Goal: Transaction & Acquisition: Purchase product/service

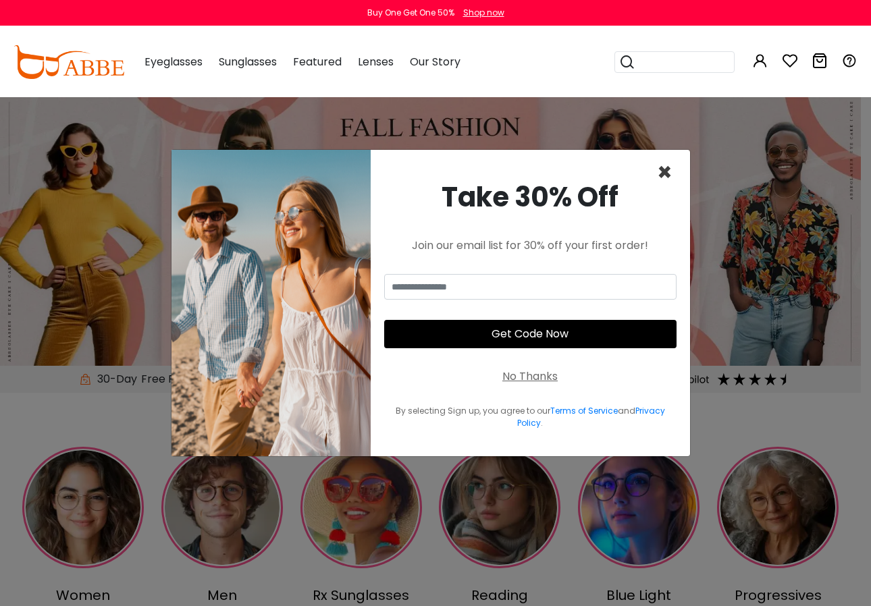
click at [662, 169] on span "×" at bounding box center [665, 172] width 16 height 34
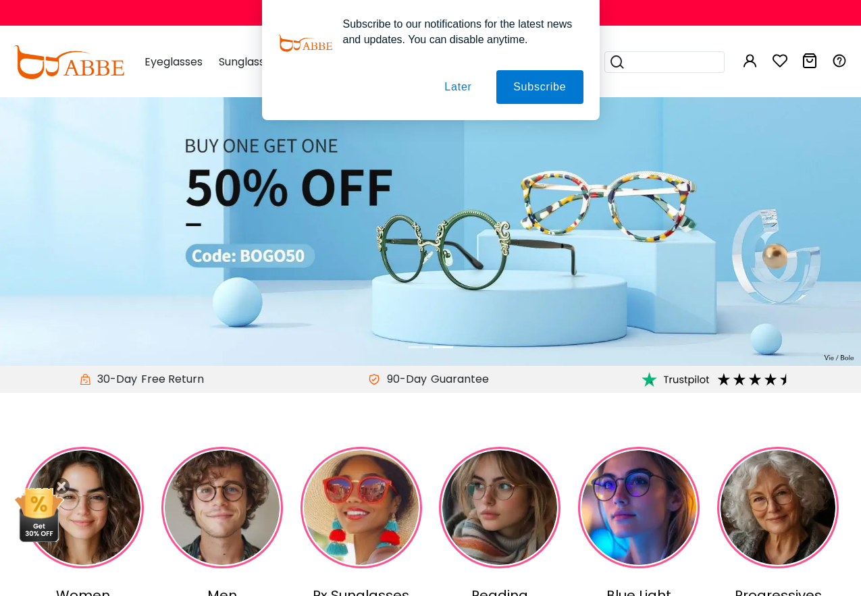
click at [464, 92] on button "Later" at bounding box center [457, 87] width 61 height 34
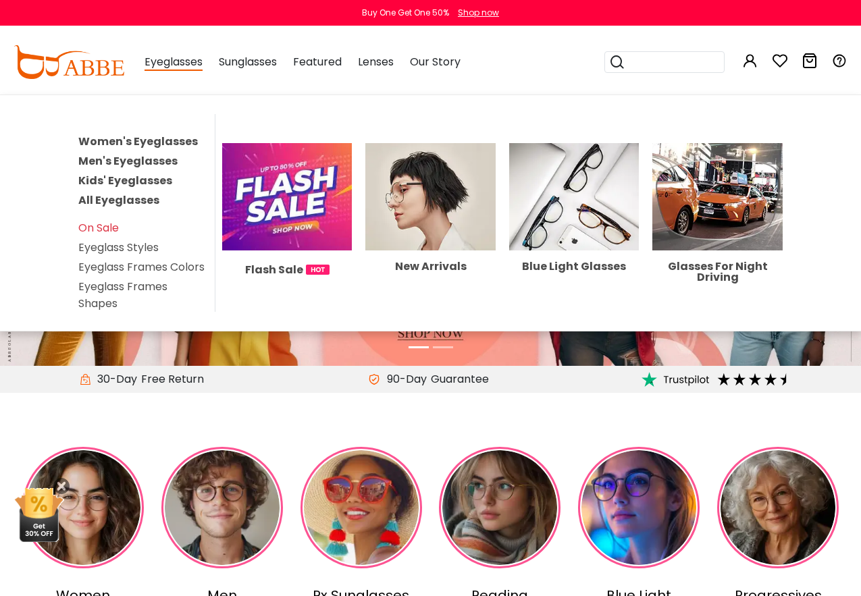
click at [133, 144] on link "Women's Eyeglasses" at bounding box center [137, 142] width 119 height 16
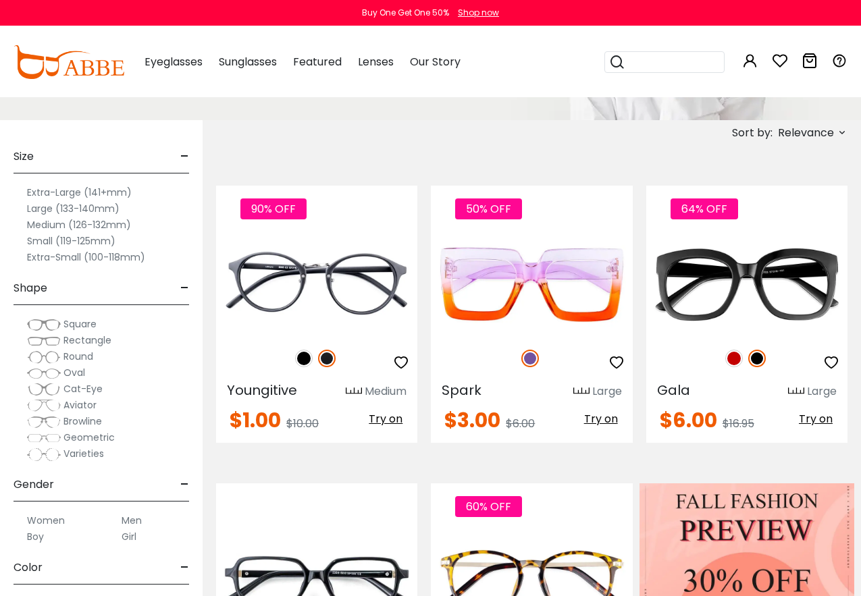
click at [99, 190] on label "Extra-Large (141+mm)" at bounding box center [79, 192] width 105 height 16
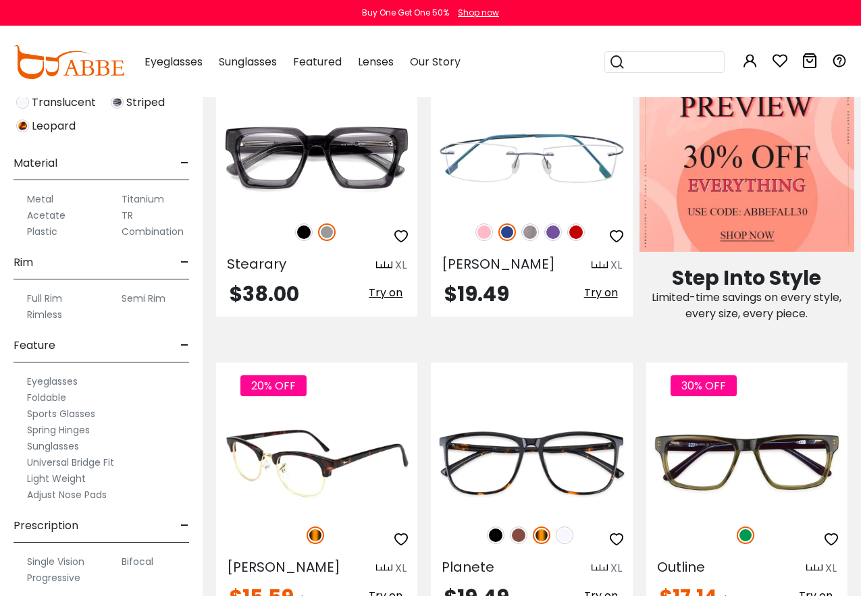
scroll to position [645, 0]
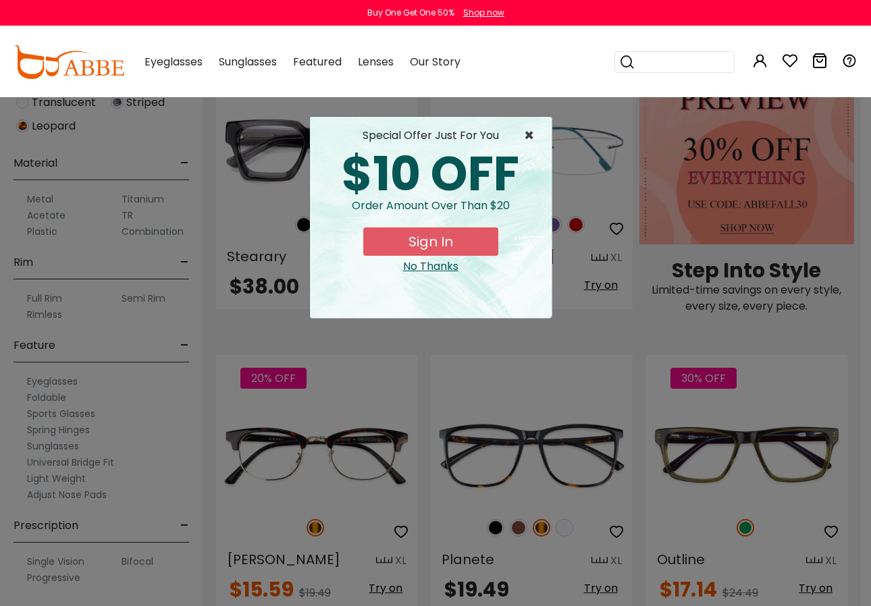
click at [538, 134] on span "×" at bounding box center [532, 136] width 17 height 16
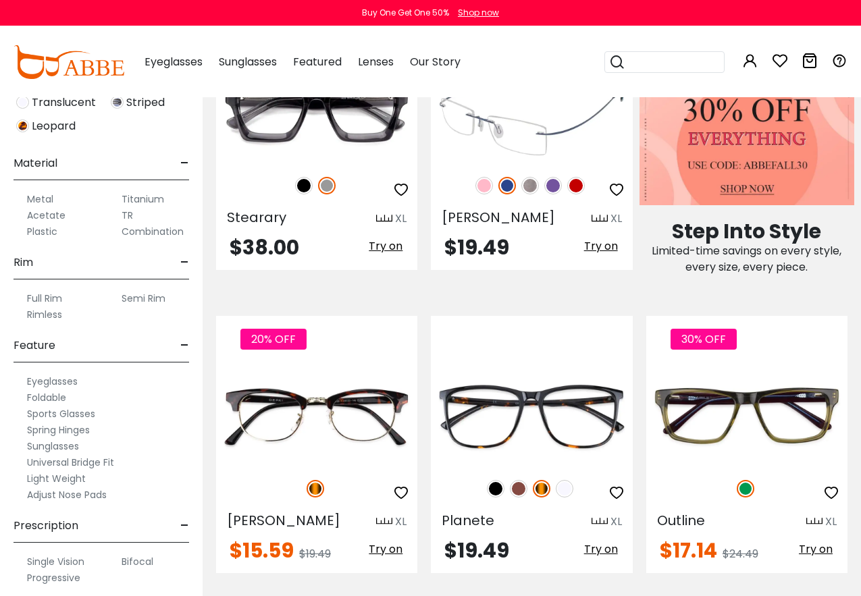
scroll to position [552, 0]
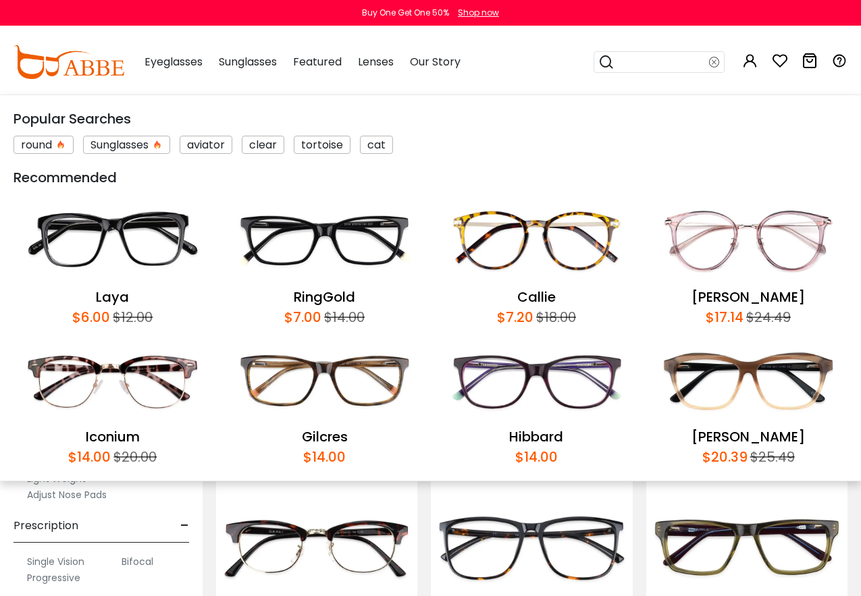
click at [654, 65] on input "search" at bounding box center [661, 62] width 95 height 20
type input "*********"
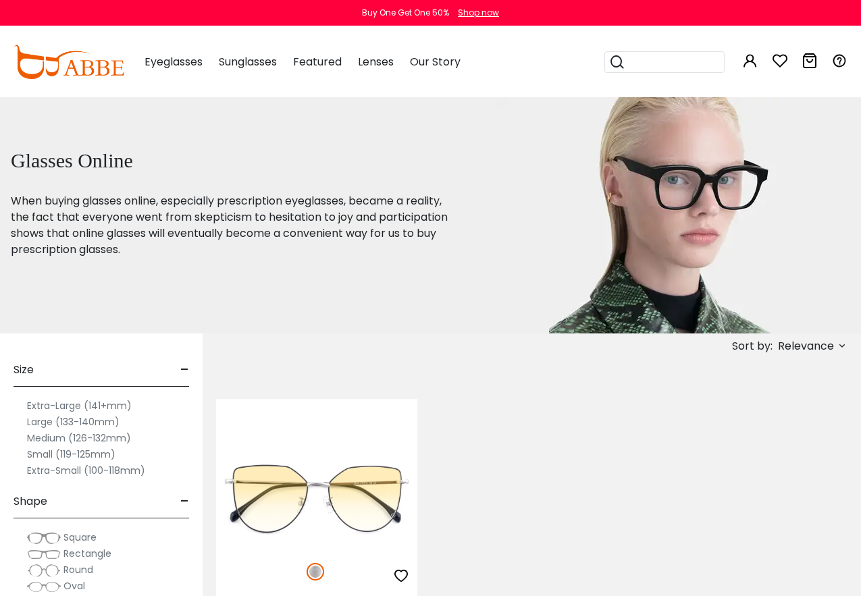
click at [70, 421] on label "Large (133-140mm)" at bounding box center [73, 422] width 92 height 16
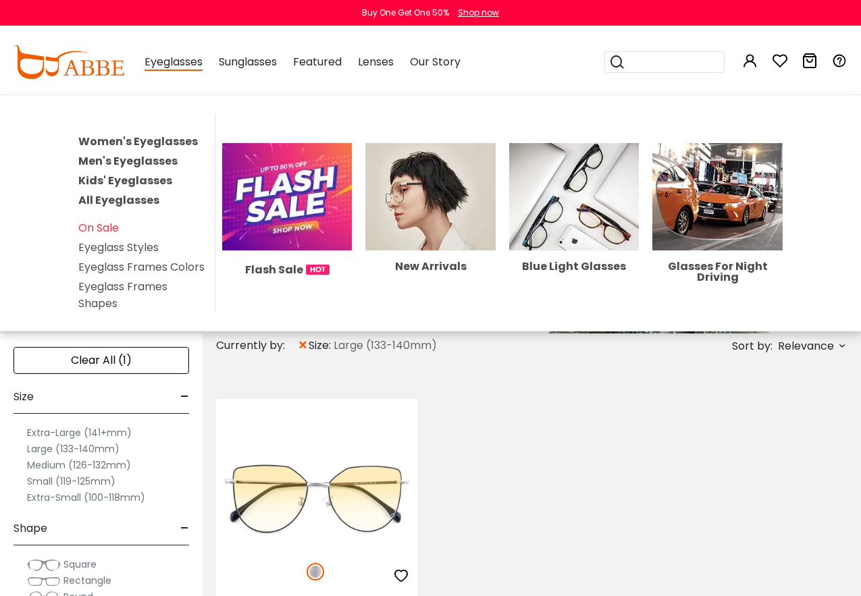
click at [170, 59] on span "Eyeglasses" at bounding box center [173, 62] width 58 height 17
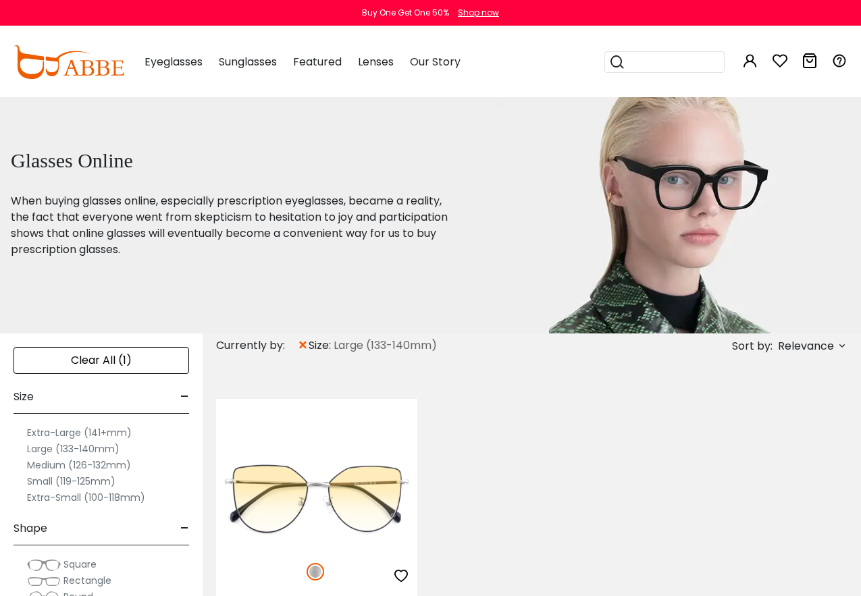
click at [95, 68] on img at bounding box center [69, 62] width 111 height 34
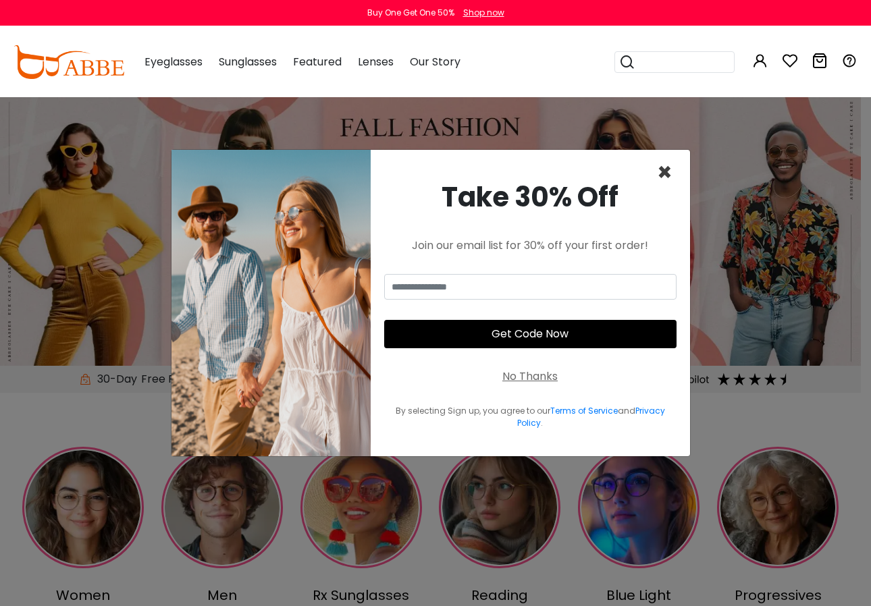
click at [663, 169] on span "×" at bounding box center [665, 172] width 16 height 34
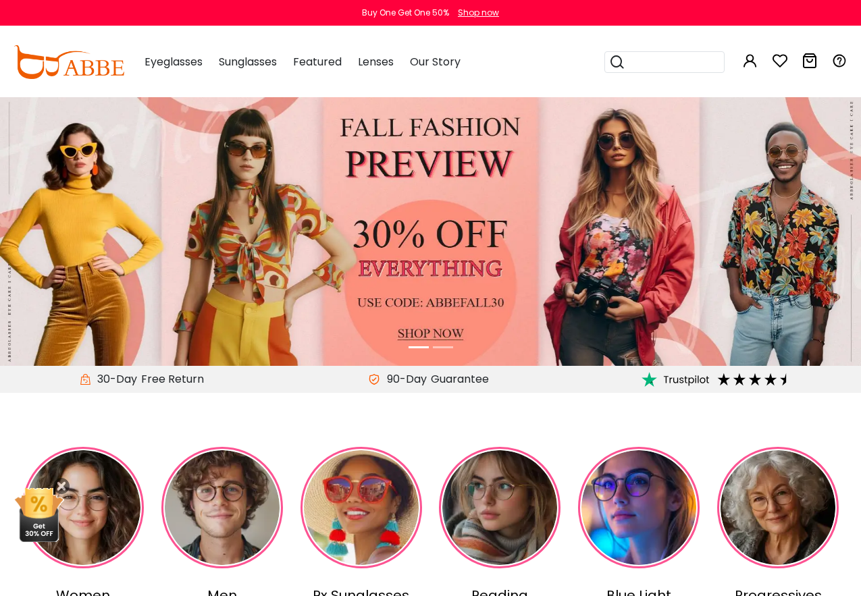
click at [637, 499] on img at bounding box center [639, 508] width 122 height 122
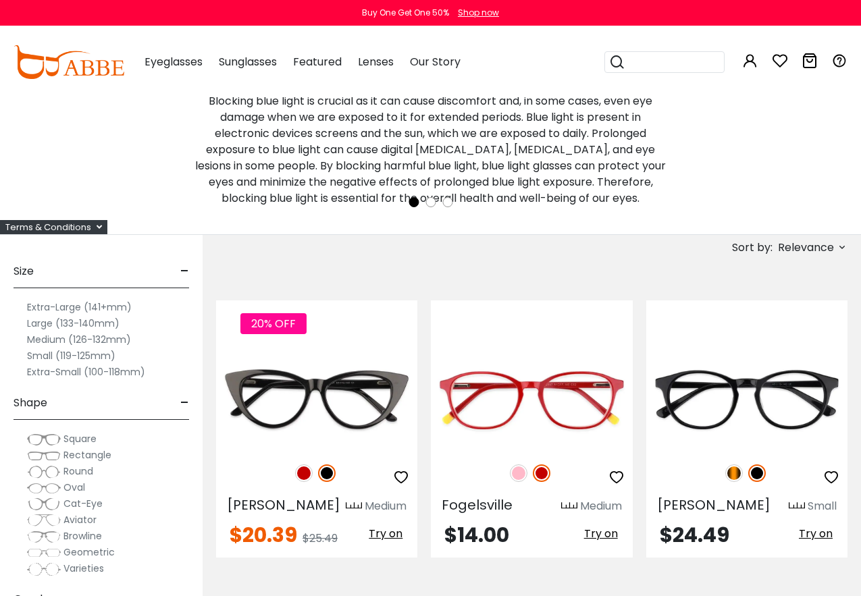
scroll to position [277, 0]
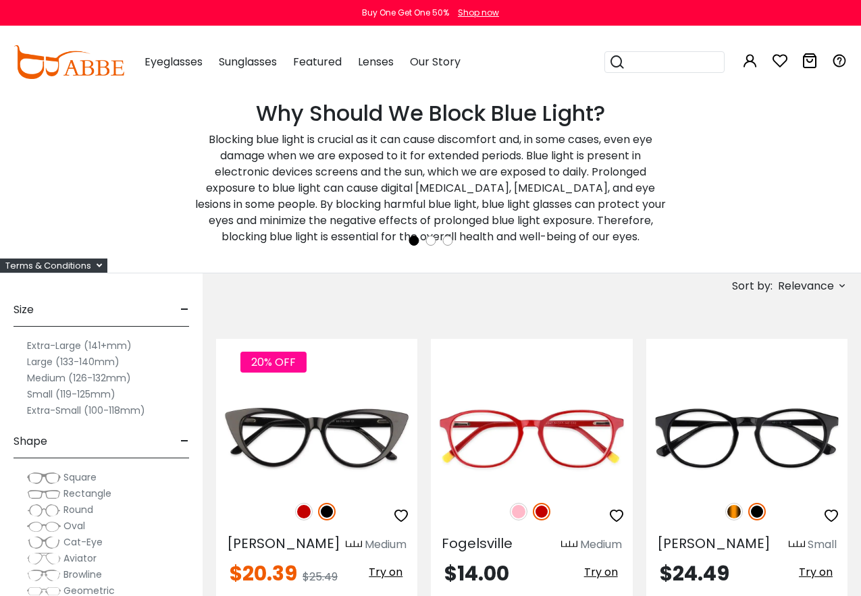
click at [57, 362] on label "Large (133-140mm)" at bounding box center [73, 362] width 92 height 16
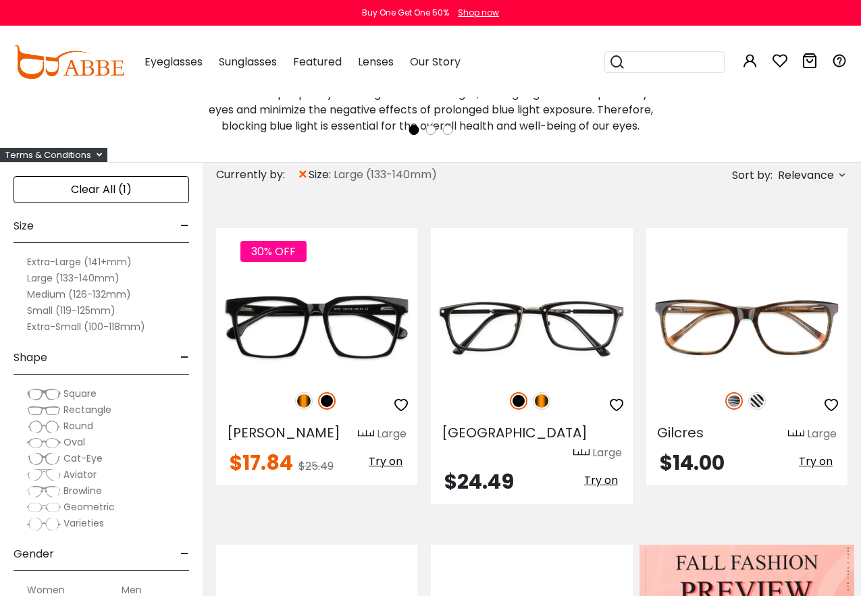
scroll to position [380, 0]
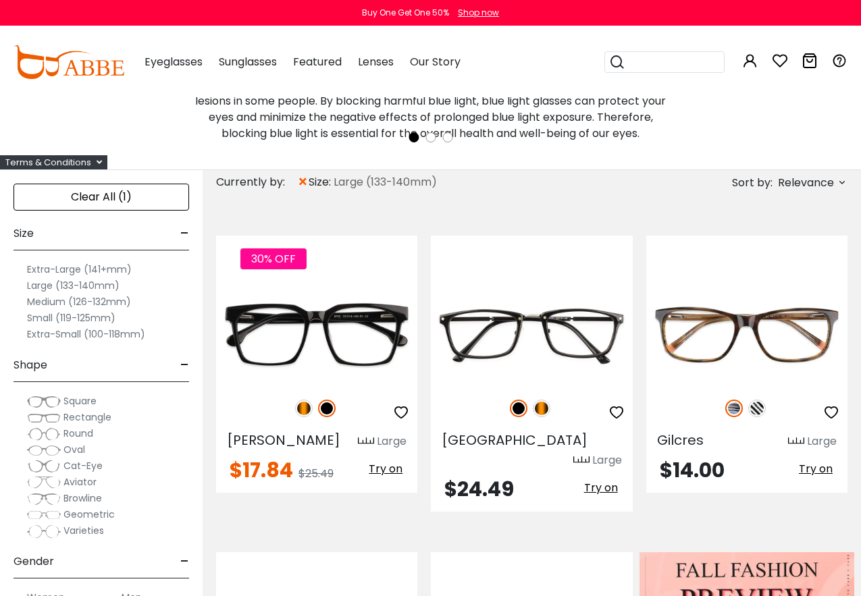
click at [302, 180] on span "×" at bounding box center [302, 182] width 11 height 24
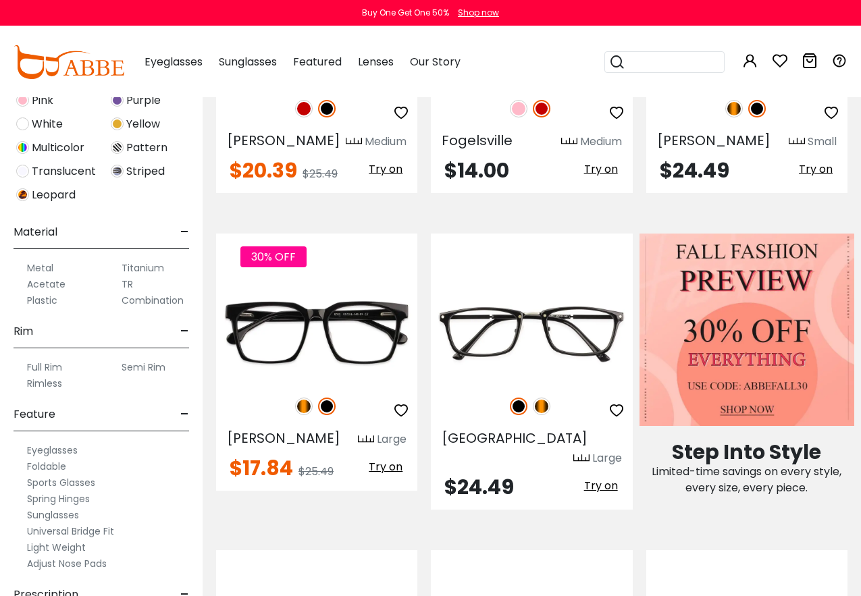
scroll to position [508, 0]
click at [57, 364] on label "Full Rim" at bounding box center [44, 364] width 35 height 16
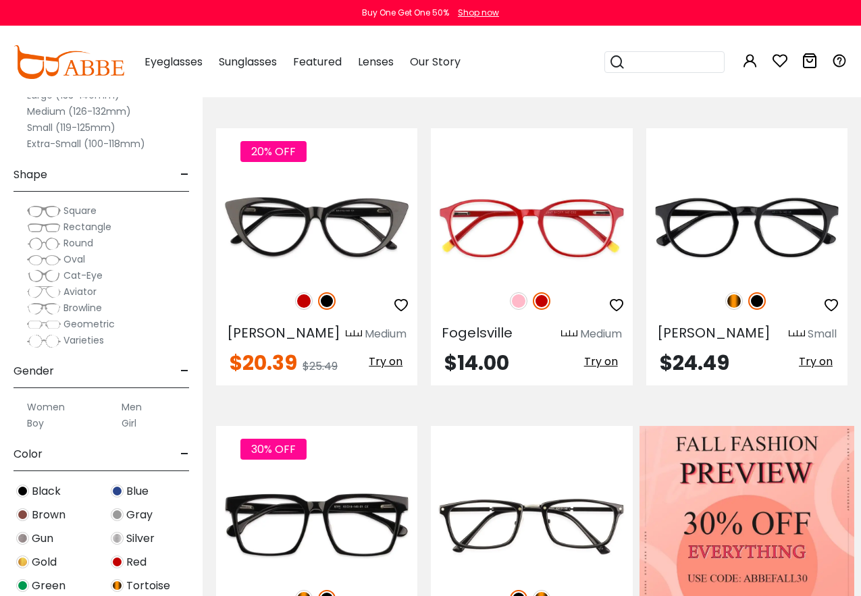
scroll to position [578, 0]
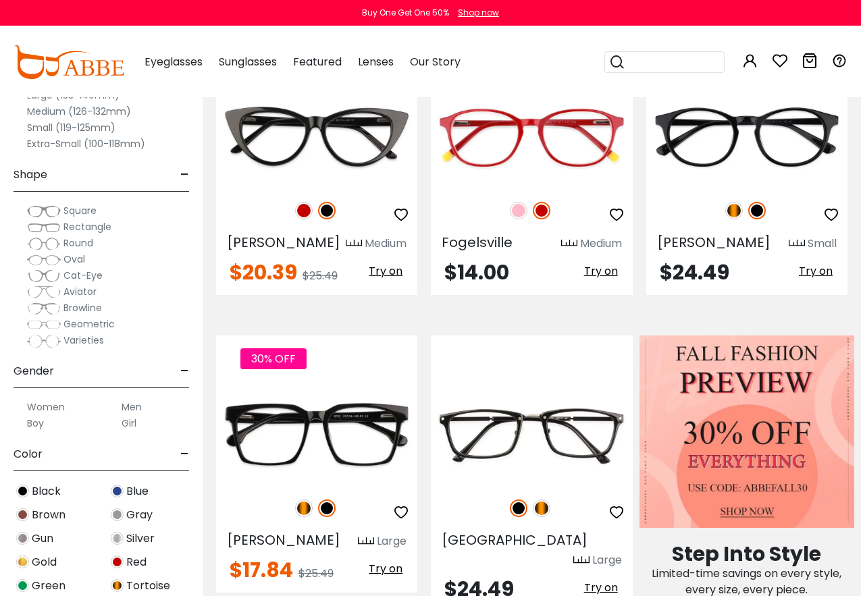
click at [43, 212] on img at bounding box center [44, 212] width 34 height 14
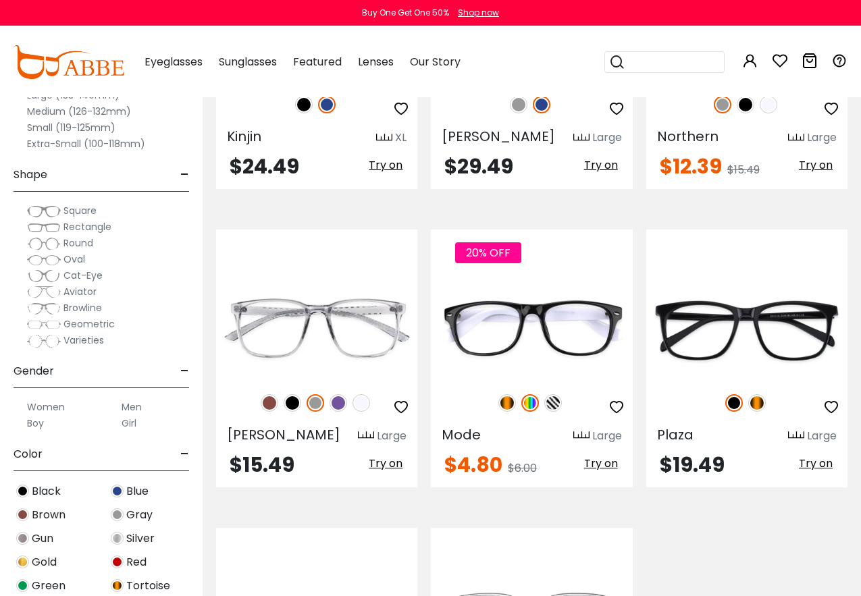
scroll to position [2569, 0]
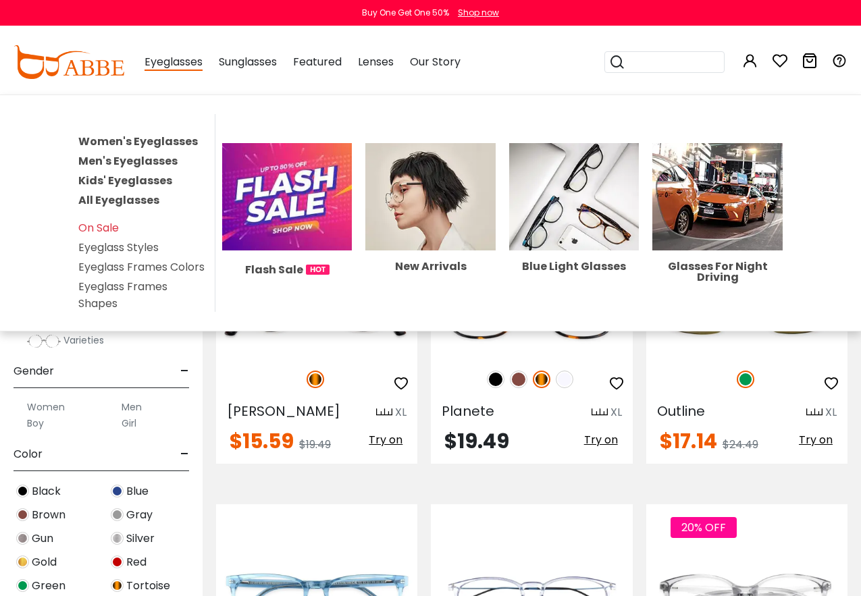
click at [180, 65] on span "Eyeglasses" at bounding box center [173, 62] width 58 height 17
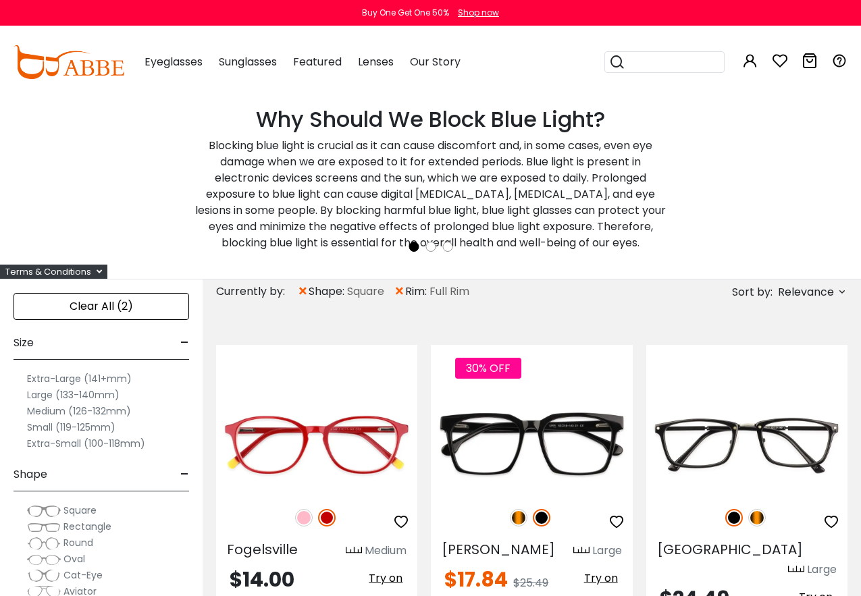
scroll to position [0, 0]
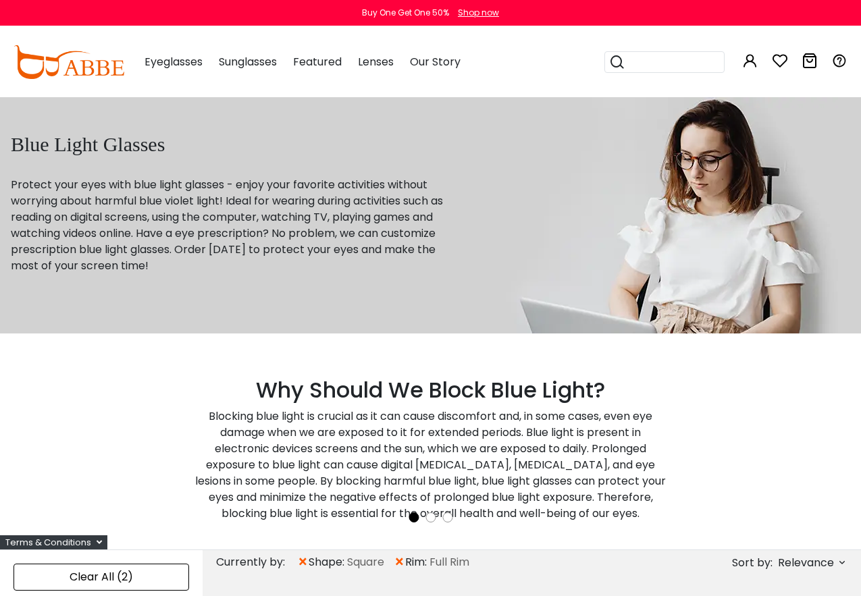
click at [86, 61] on img at bounding box center [69, 62] width 111 height 34
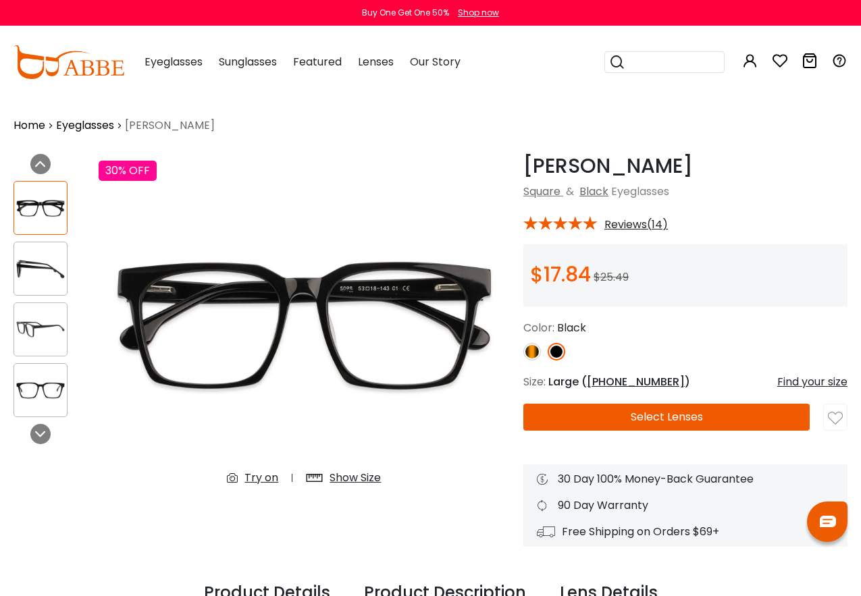
click at [532, 348] on img at bounding box center [532, 352] width 18 height 18
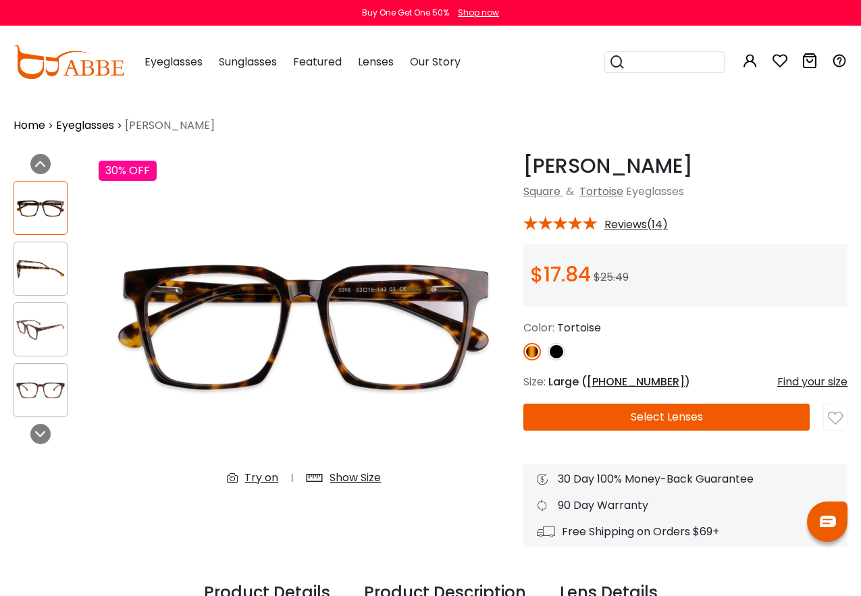
click at [51, 261] on img at bounding box center [40, 269] width 53 height 26
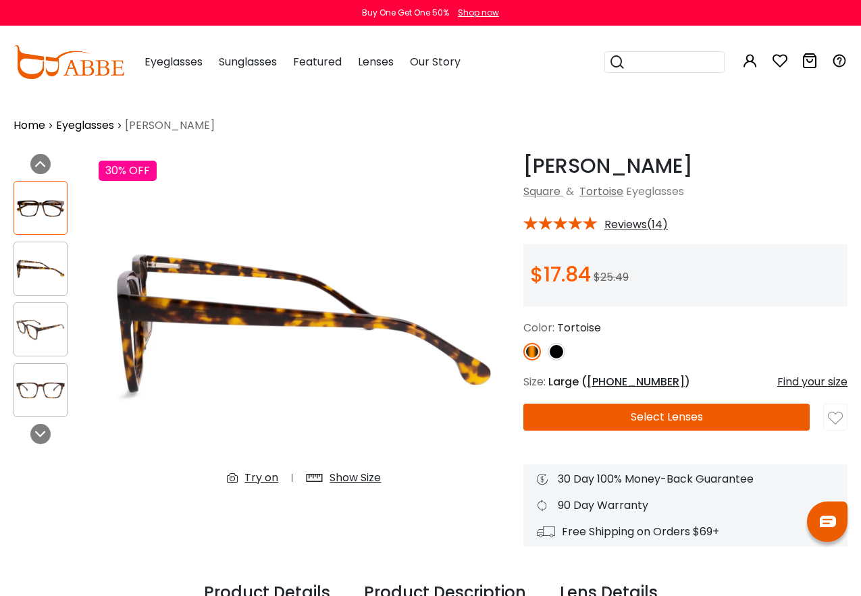
click at [46, 333] on img at bounding box center [40, 330] width 53 height 26
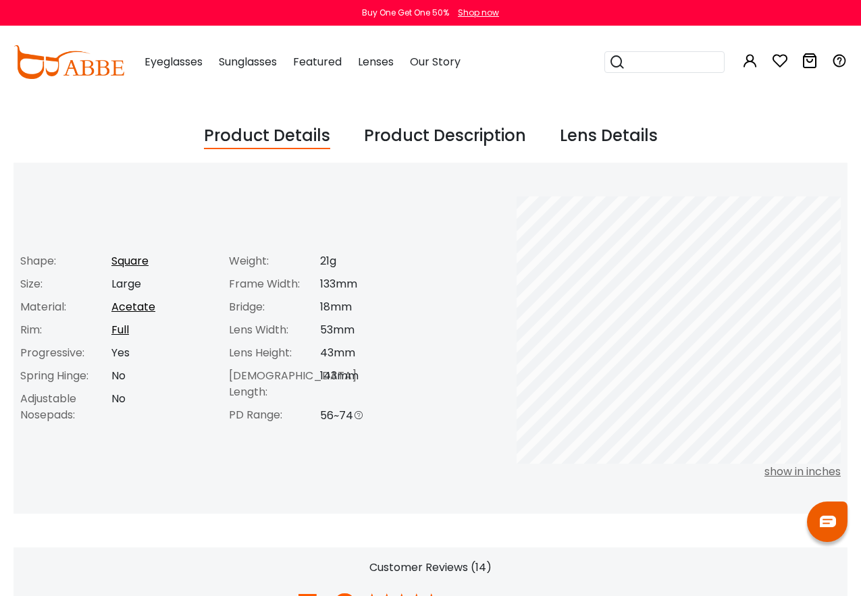
scroll to position [662, 0]
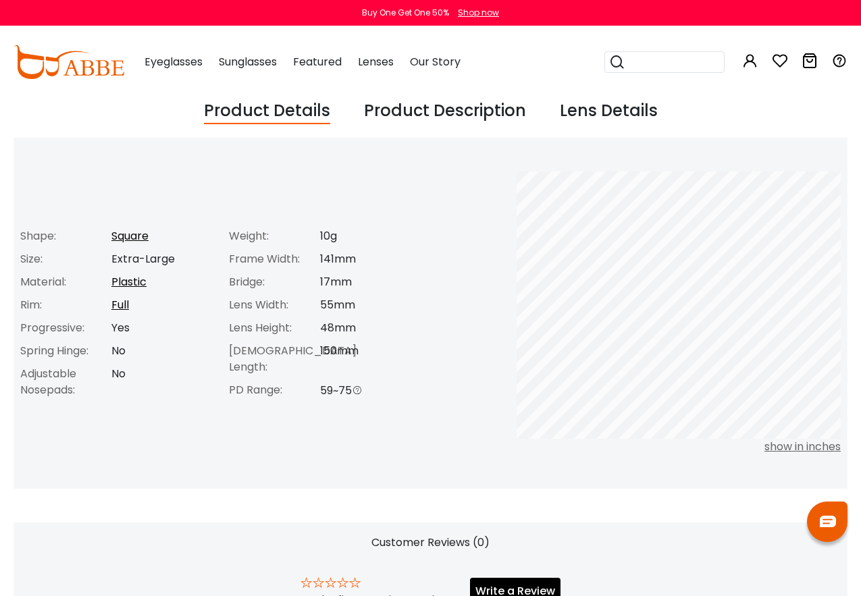
scroll to position [479, 0]
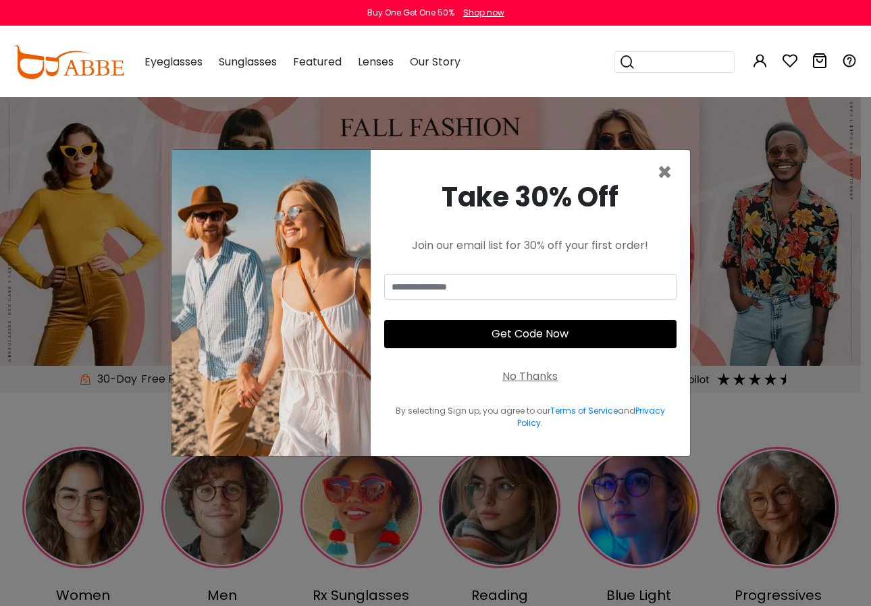
click at [520, 383] on div "No Thanks" at bounding box center [529, 377] width 55 height 16
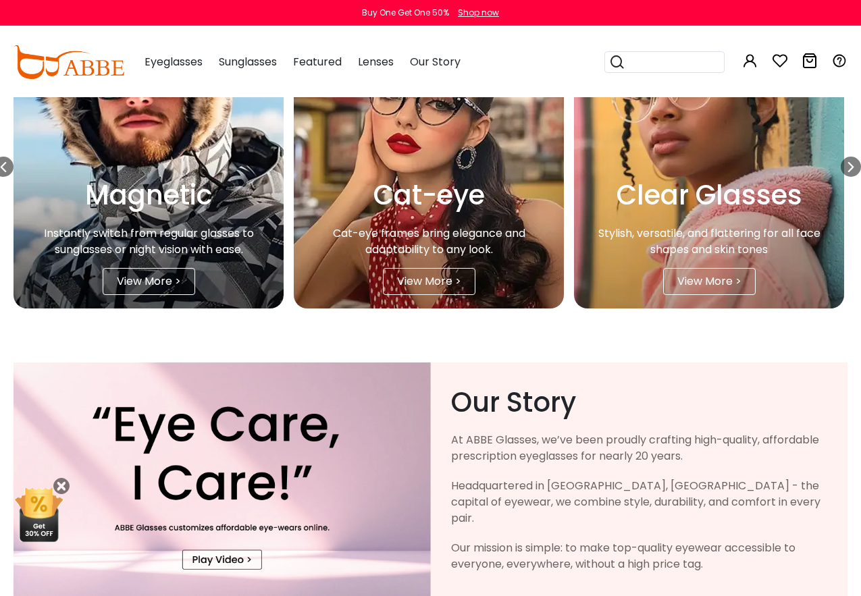
scroll to position [2229, 0]
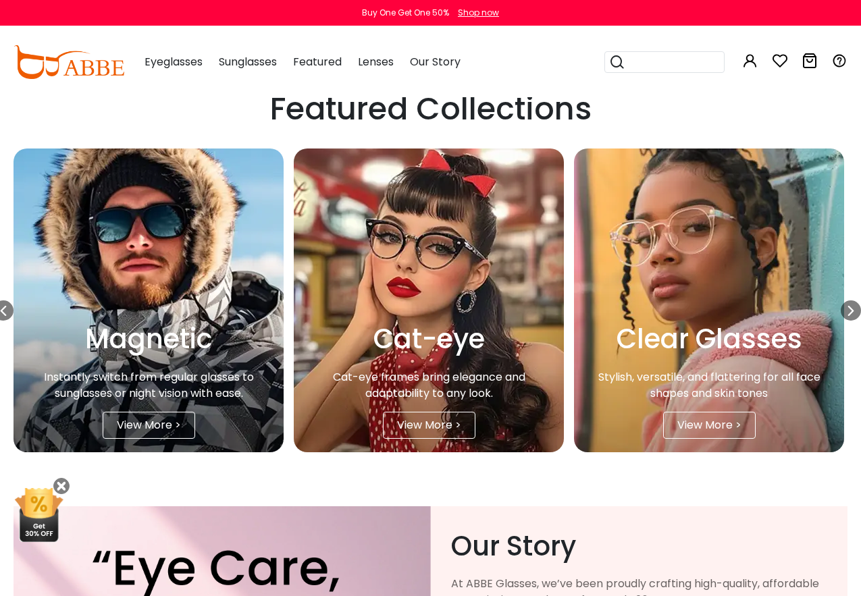
drag, startPoint x: 659, startPoint y: 53, endPoint x: 659, endPoint y: 66, distance: 12.8
click at [659, 55] on div at bounding box center [664, 62] width 120 height 22
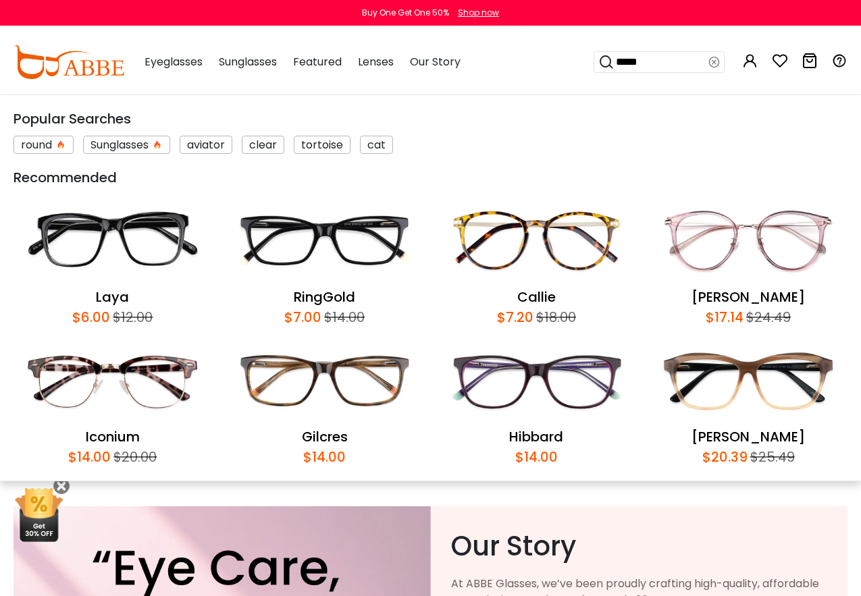
type input "*****"
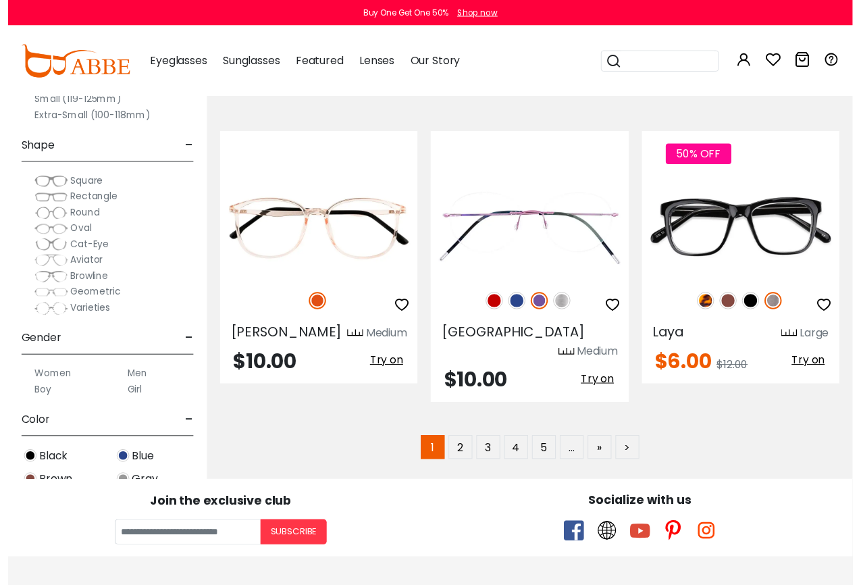
scroll to position [6207, 0]
